Goal: Check status: Check status

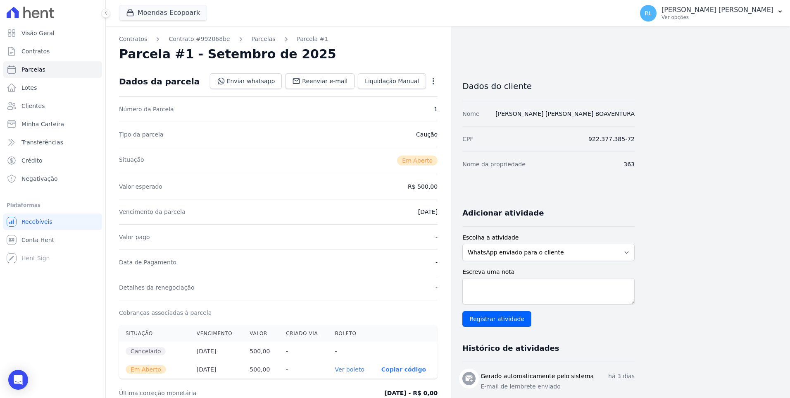
click at [39, 71] on span "Parcelas" at bounding box center [33, 69] width 24 height 8
select select
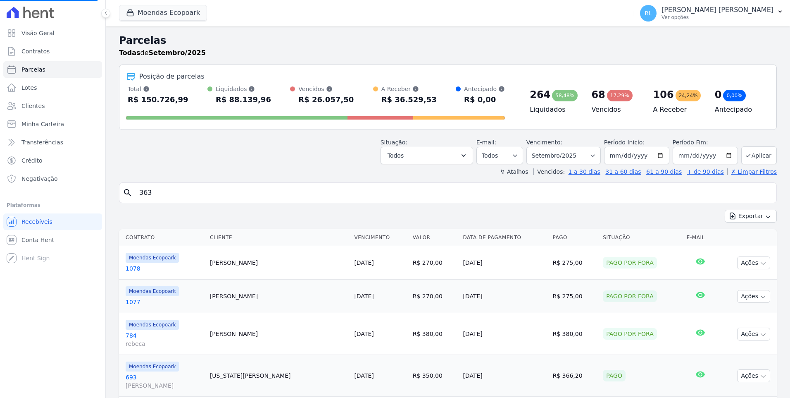
drag, startPoint x: 185, startPoint y: 196, endPoint x: 135, endPoint y: 201, distance: 50.3
click at [135, 201] on div "search 363" at bounding box center [448, 192] width 658 height 21
type input "772"
select select
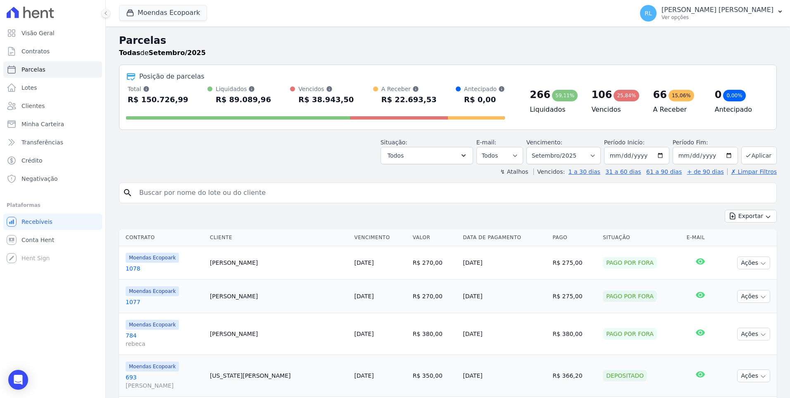
click at [142, 196] on input "search" at bounding box center [453, 192] width 639 height 17
type input "772"
select select
